Goal: Book appointment/travel/reservation

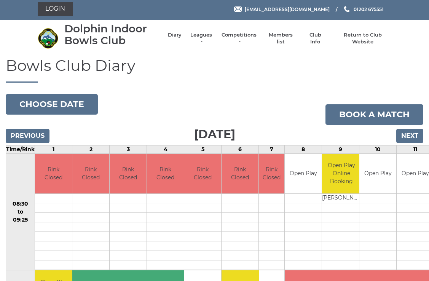
scroll to position [2, 0]
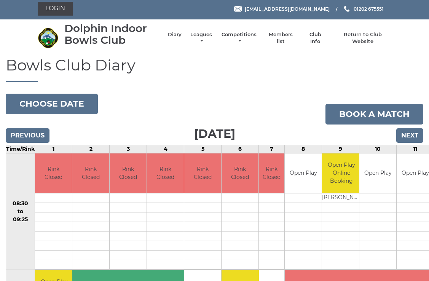
click at [62, 107] on button "Choose date" at bounding box center [52, 104] width 92 height 21
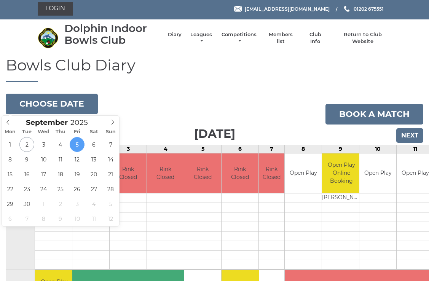
type input "[DATE]"
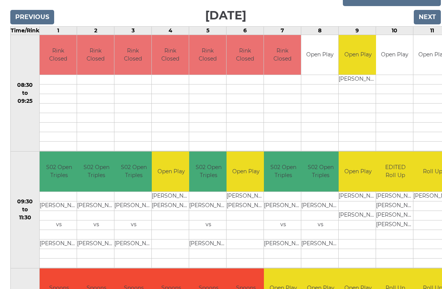
scroll to position [115, 0]
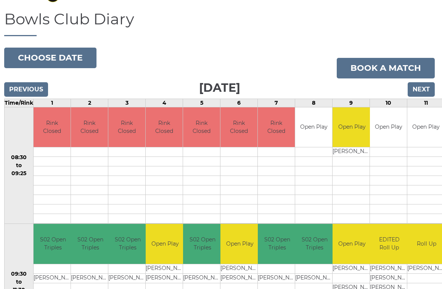
click at [426, 90] on input "Next" at bounding box center [420, 89] width 27 height 14
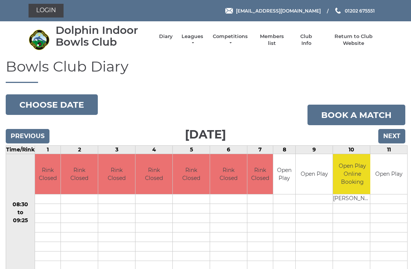
click at [395, 140] on input "Next" at bounding box center [392, 136] width 27 height 14
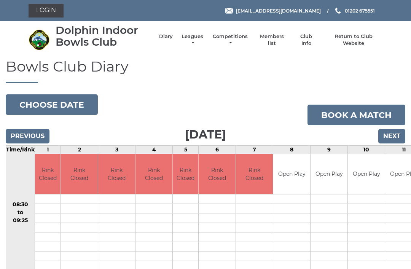
click at [392, 139] on input "Next" at bounding box center [392, 136] width 27 height 14
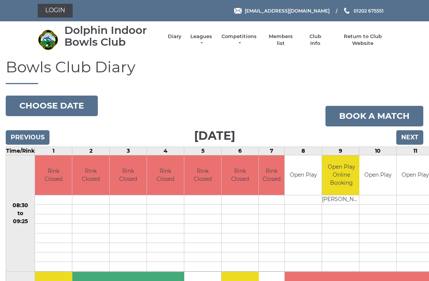
click at [55, 104] on button "Choose date" at bounding box center [52, 106] width 92 height 21
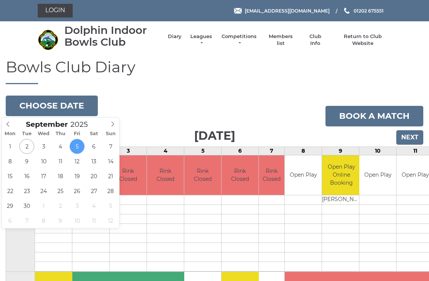
type input "[DATE]"
